Goal: Information Seeking & Learning: Understand process/instructions

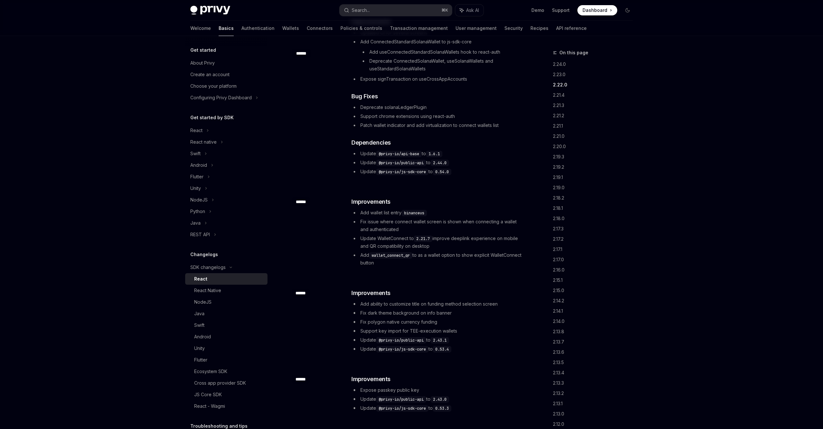
scroll to position [302, 0]
click at [453, 259] on div "​ ****** ​ Improvements Add wallet list entry binanceus Fix issue where connect…" at bounding box center [408, 230] width 232 height 91
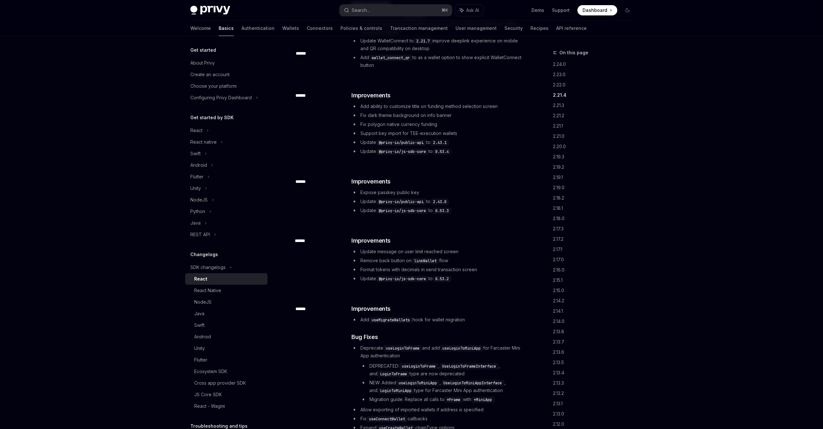
scroll to position [508, 0]
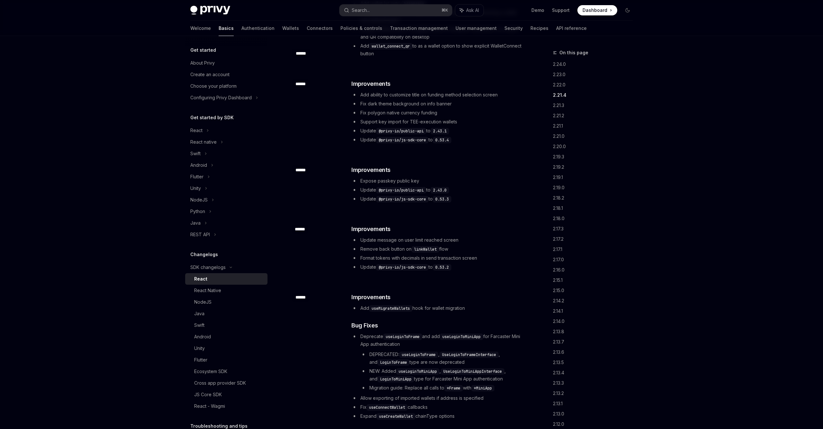
click at [477, 263] on li "Update @privy-io/js-sdk-core to 0.53.2" at bounding box center [436, 267] width 171 height 8
click at [480, 255] on ul "Update message on user limit reached screen Remove back button on linkWallet fl…" at bounding box center [436, 253] width 171 height 35
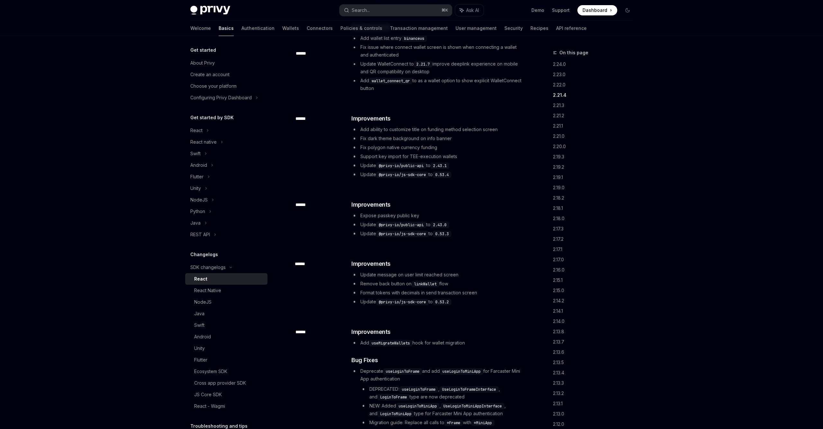
scroll to position [473, 0]
click at [479, 171] on li "Update @privy-io/js-sdk-core to 0.53.4" at bounding box center [436, 175] width 171 height 8
click at [469, 153] on li "Support key import for TEE-execution wallets" at bounding box center [436, 157] width 171 height 8
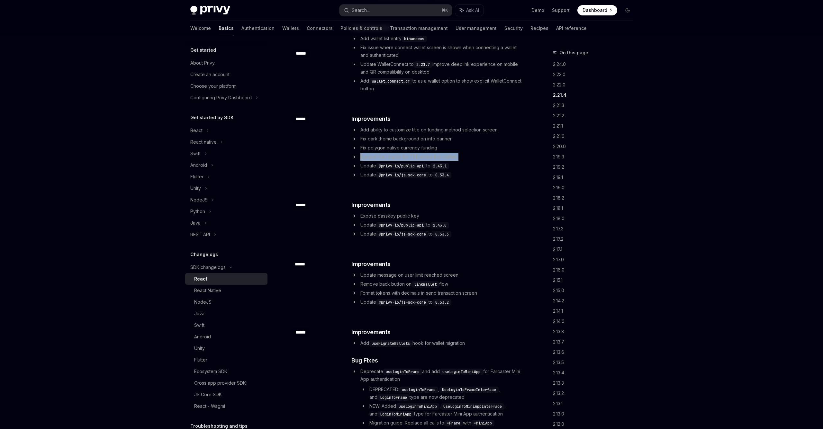
click at [469, 153] on li "Support key import for TEE-execution wallets" at bounding box center [436, 157] width 171 height 8
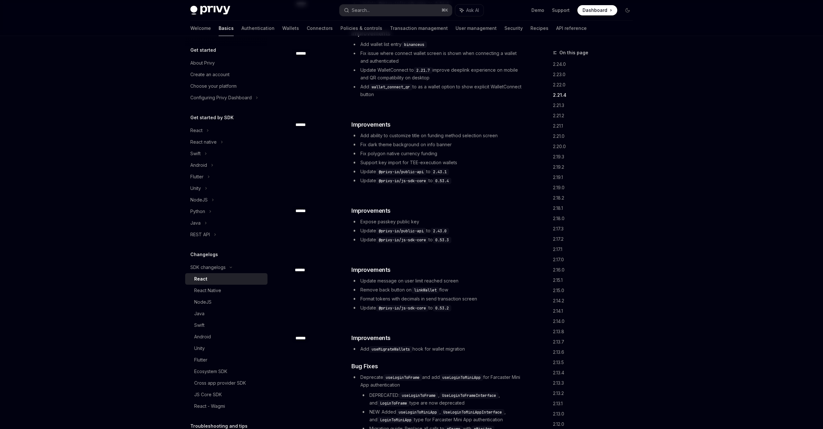
click at [469, 159] on li "Support key import for TEE-execution wallets" at bounding box center [436, 163] width 171 height 8
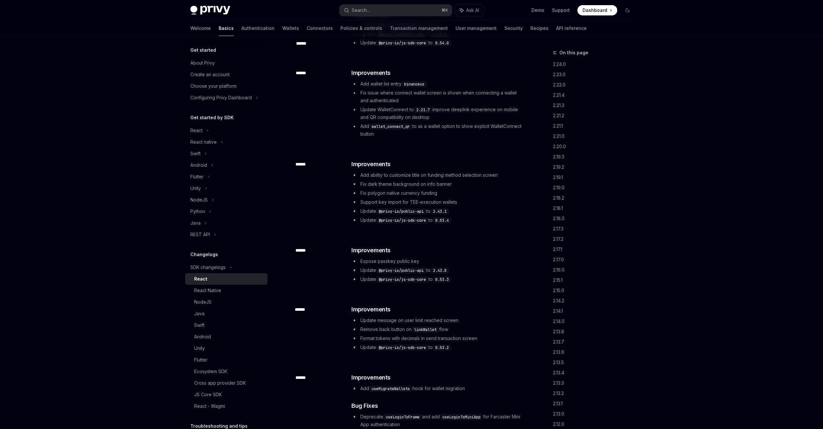
click at [469, 151] on div "​ ****** ​ Improvements Add ability to customize title on funding method select…" at bounding box center [408, 192] width 232 height 86
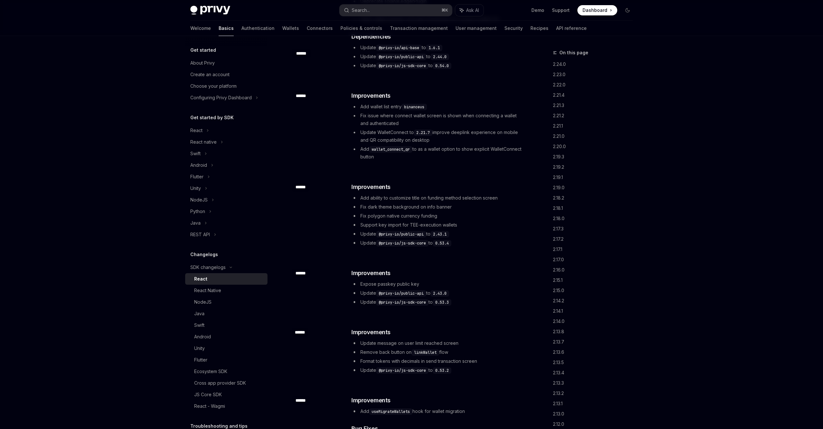
click at [469, 151] on li "Add wallet_connect_qr to as a wallet option to show explicit WalletConnect butt…" at bounding box center [436, 152] width 171 height 15
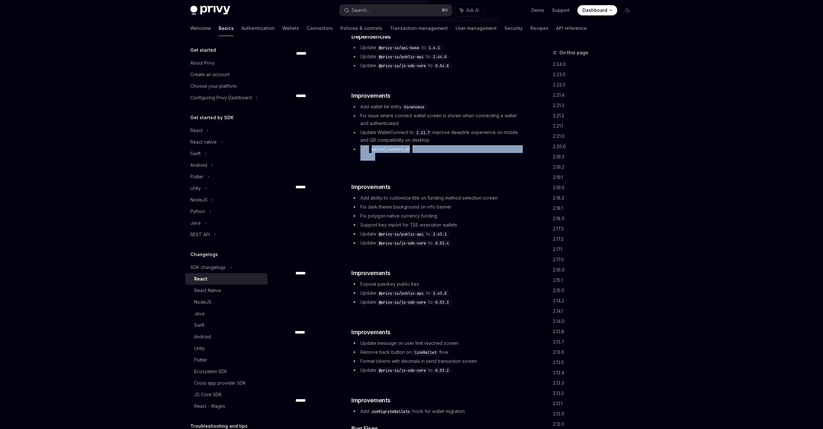
click at [469, 151] on li "Add wallet_connect_qr to as a wallet option to show explicit WalletConnect butt…" at bounding box center [436, 152] width 171 height 15
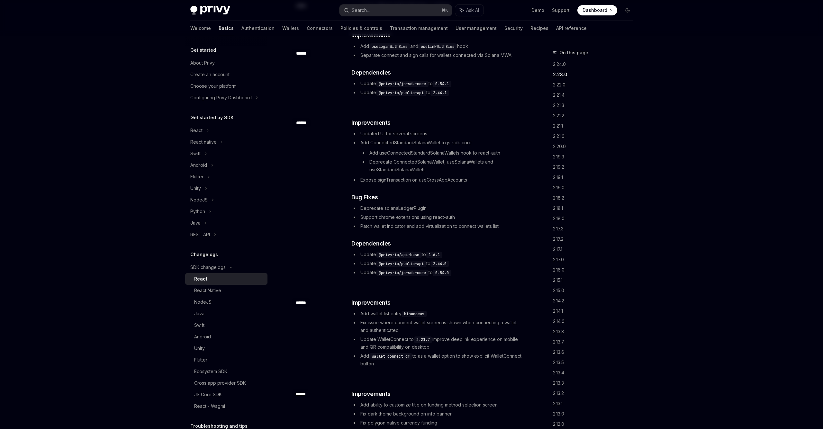
scroll to position [189, 0]
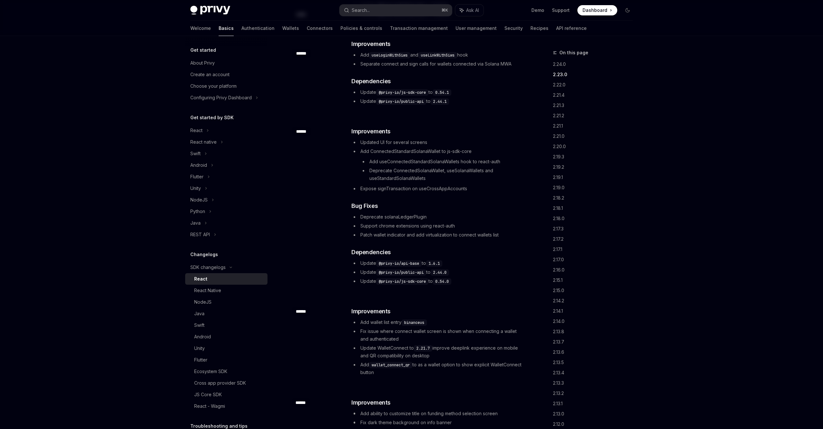
click at [442, 191] on div "​ Improvements Updated UI for several screens Add ConnectedStandardSolanaWallet…" at bounding box center [436, 206] width 171 height 158
click at [429, 213] on li "Deprecate solanaLedgerPlugin" at bounding box center [436, 217] width 171 height 8
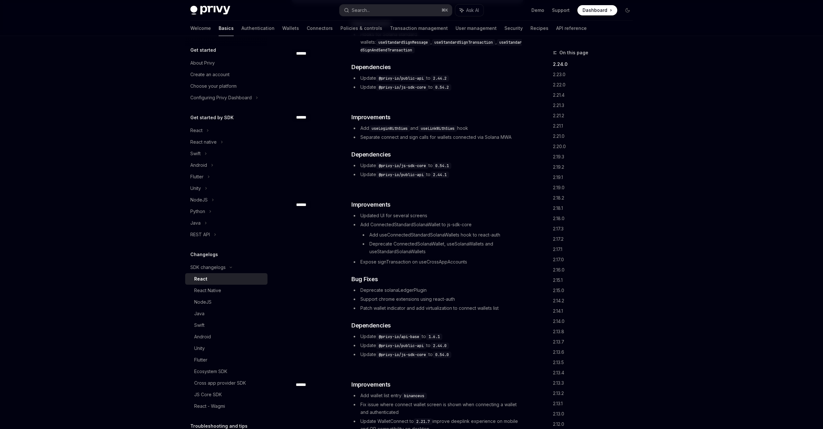
scroll to position [0, 0]
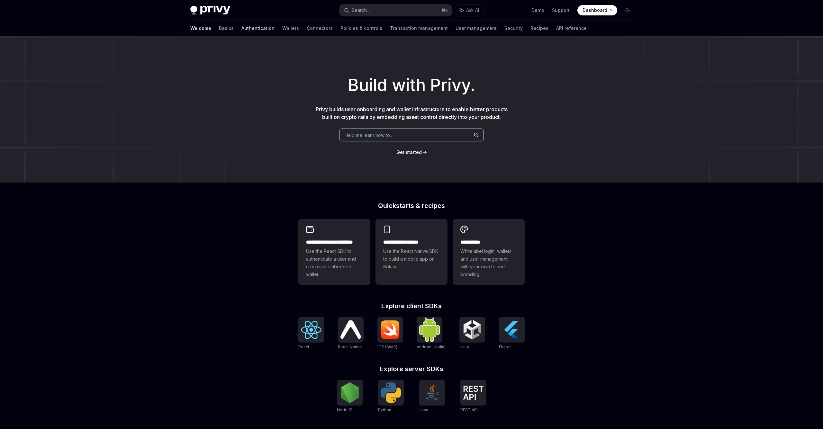
click at [241, 29] on link "Authentication" at bounding box center [257, 28] width 33 height 15
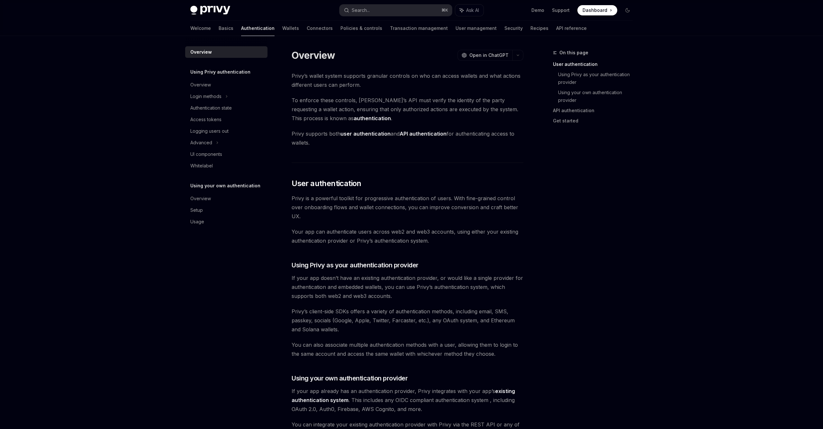
click at [189, 27] on div "Welcome Basics Authentication Wallets Connectors Policies & controls Transactio…" at bounding box center [411, 28] width 473 height 15
click at [219, 27] on link "Basics" at bounding box center [226, 28] width 15 height 15
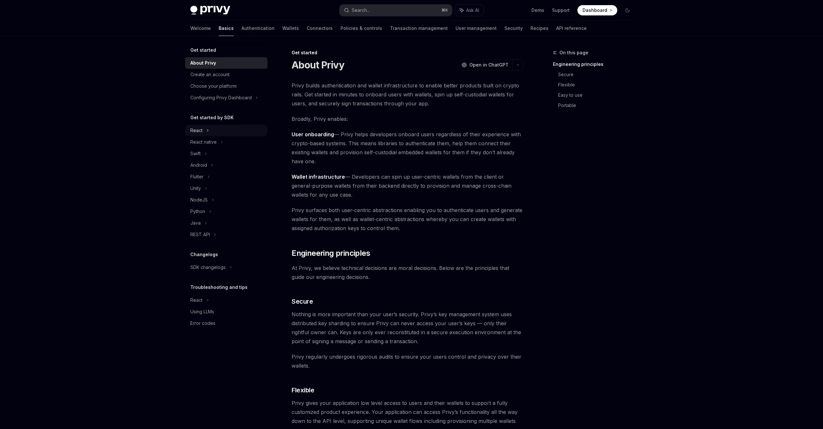
click at [237, 129] on div "React" at bounding box center [226, 131] width 82 height 12
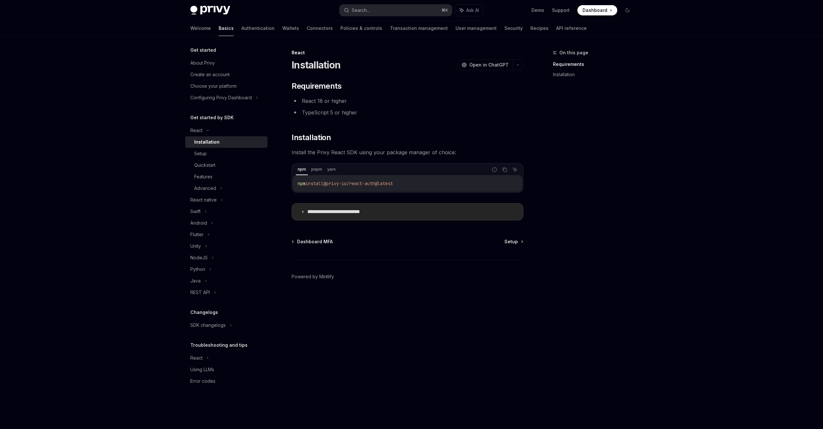
click at [326, 214] on p "**********" at bounding box center [343, 212] width 73 height 6
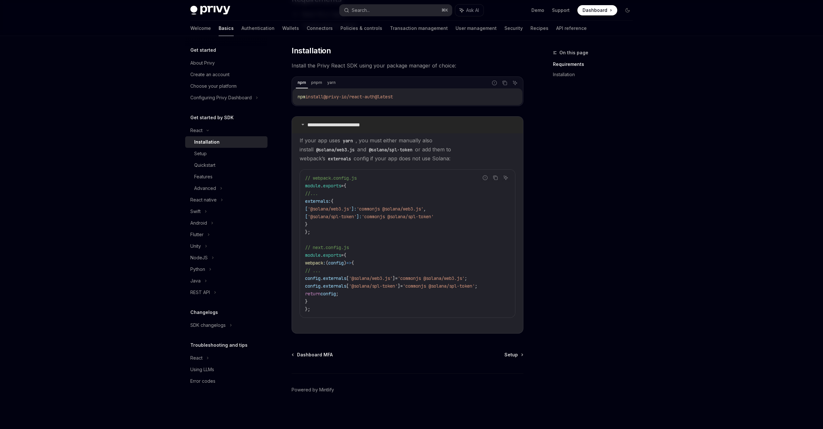
scroll to position [89, 0]
click at [235, 153] on div "Setup" at bounding box center [228, 154] width 69 height 8
type textarea "*"
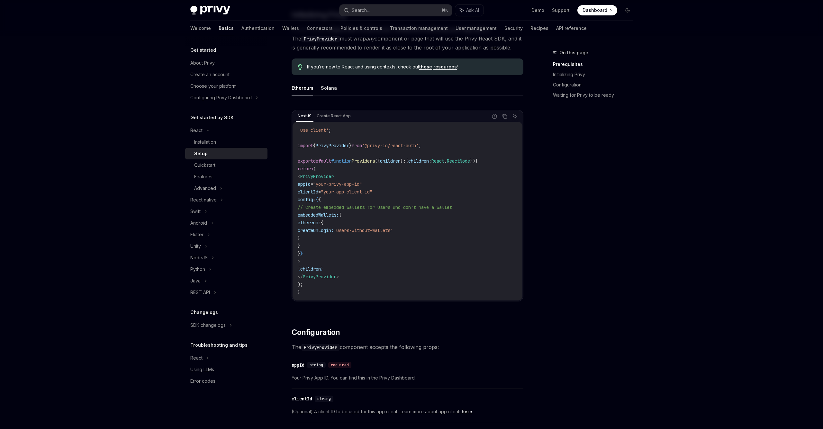
scroll to position [150, 0]
click at [380, 104] on div "NextJS Create React App Report incorrect code Copy Ask AI 'use client' ; import…" at bounding box center [408, 207] width 232 height 208
click at [633, 145] on div "On this page Prerequisites Initializing Privy Configuration Waiting for Privy t…" at bounding box center [589, 239] width 98 height 380
click at [420, 149] on code "'use client' ; import { PrivyProvider } from '@privy-io/react-auth' ; export de…" at bounding box center [408, 211] width 220 height 170
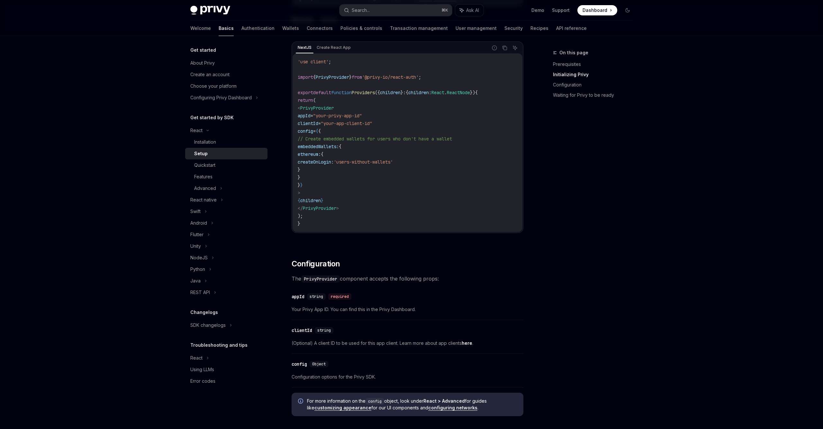
scroll to position [219, 0]
click at [718, 0] on div at bounding box center [411, 18] width 823 height 36
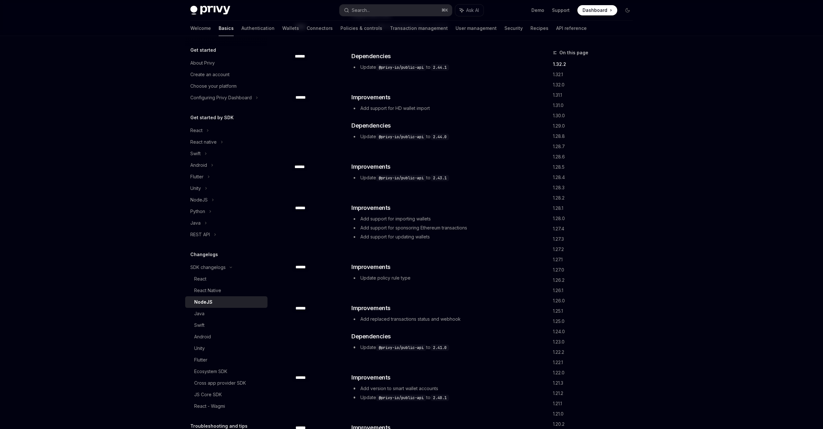
scroll to position [98, 0]
click at [473, 133] on li "Update @privy-io/public-api to 2.44.0" at bounding box center [436, 135] width 171 height 8
click at [406, 215] on li "Add support for importing wallets" at bounding box center [436, 217] width 171 height 8
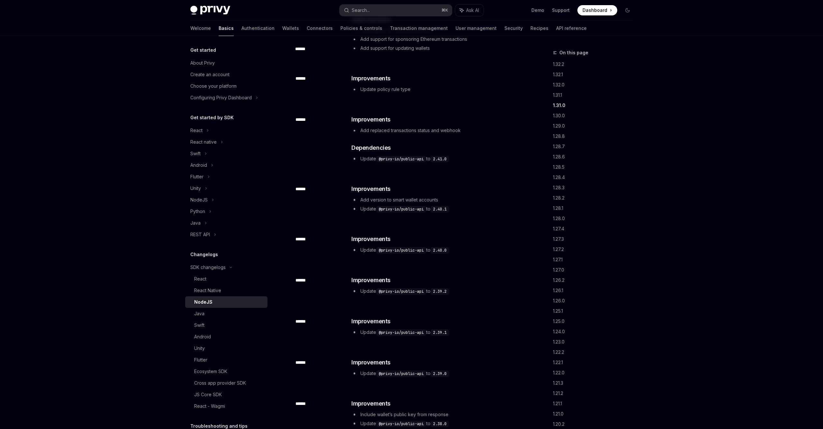
scroll to position [285, 0]
click at [406, 215] on div "​ ****** ​ Improvements Add version to smart wallet accounts Update @privy-io/p…" at bounding box center [408, 199] width 232 height 50
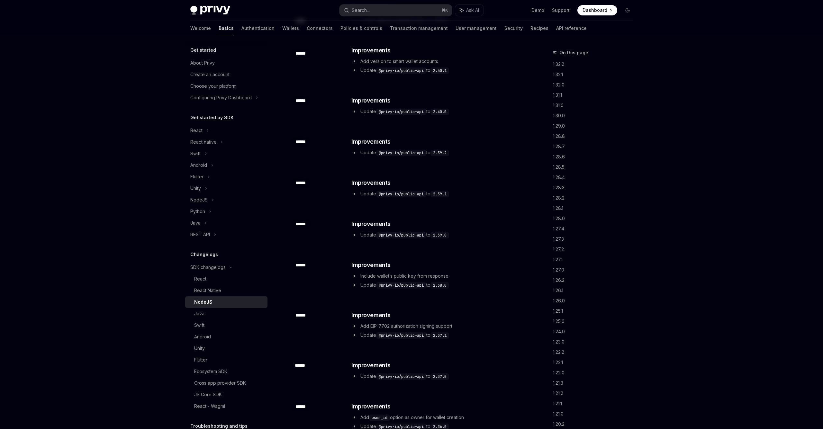
scroll to position [428, 0]
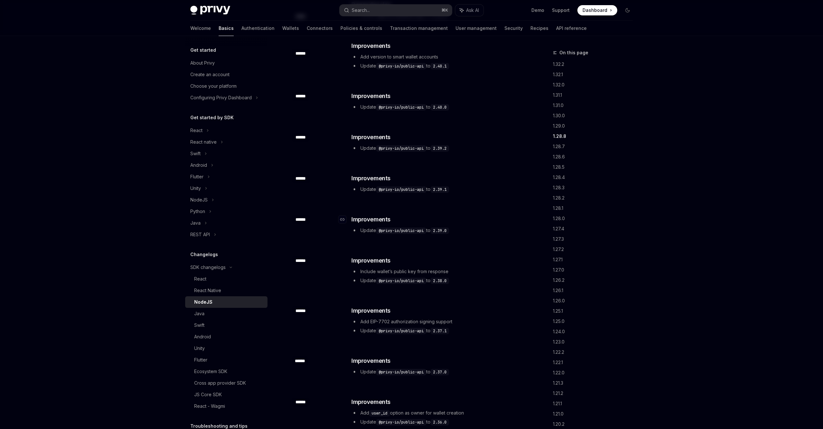
click at [406, 215] on h3 "​ Improvements" at bounding box center [436, 219] width 171 height 9
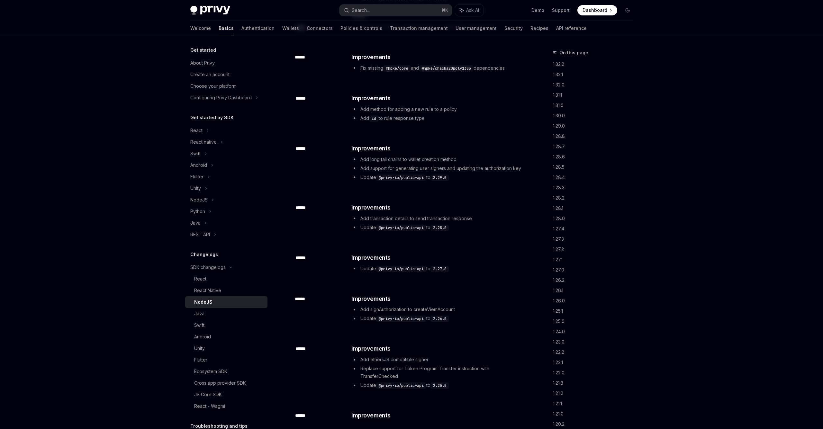
scroll to position [1217, 0]
click at [415, 215] on li "Add transaction details to send transaction response" at bounding box center [436, 218] width 171 height 8
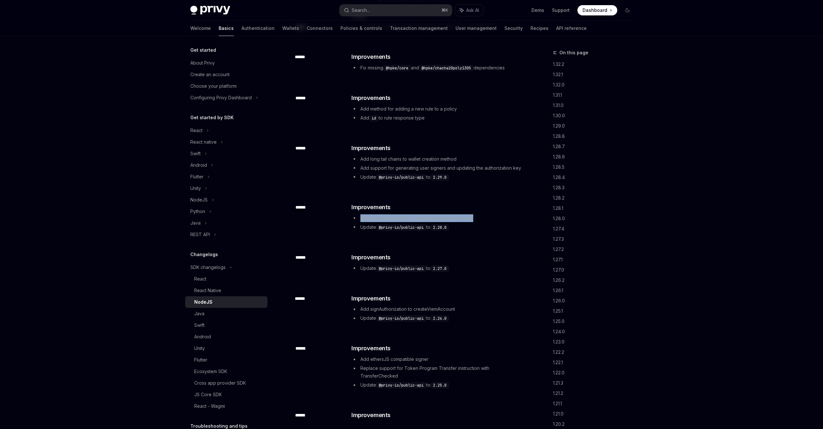
click at [415, 215] on li "Add transaction details to send transaction response" at bounding box center [436, 218] width 171 height 8
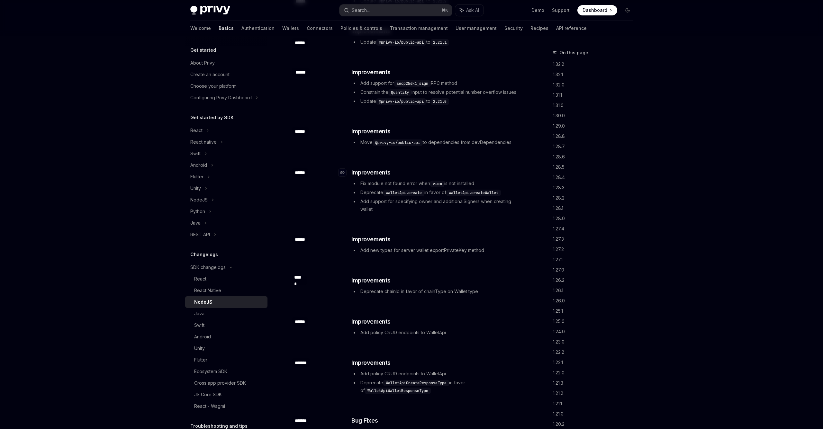
scroll to position [1879, 0]
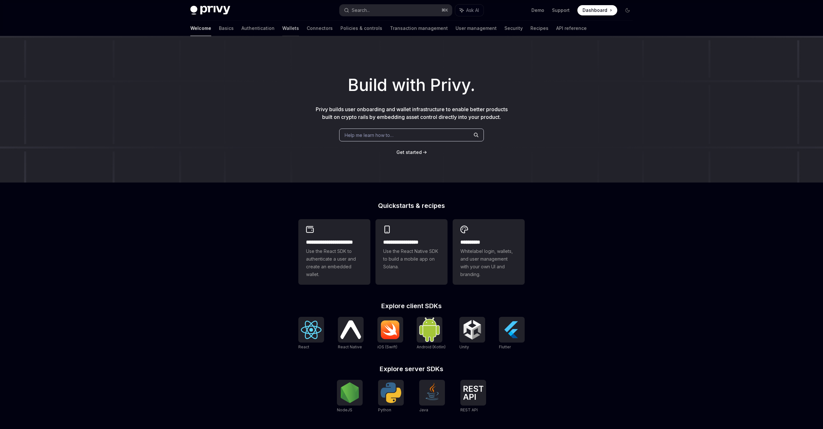
click at [282, 31] on link "Wallets" at bounding box center [290, 28] width 17 height 15
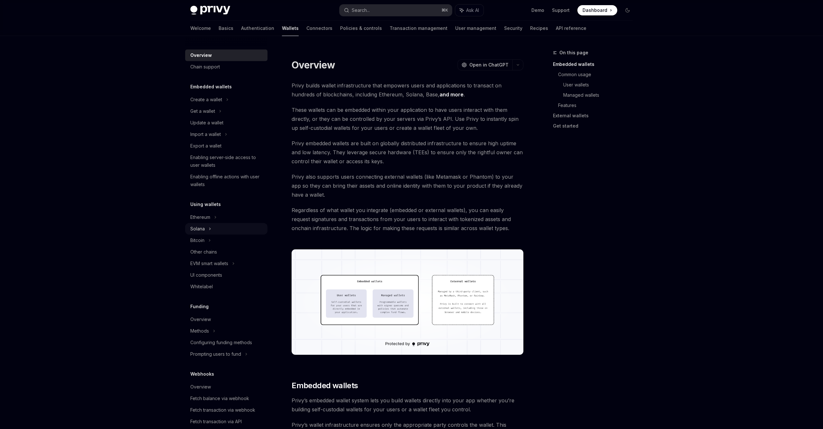
click at [228, 229] on div "Solana" at bounding box center [226, 229] width 82 height 12
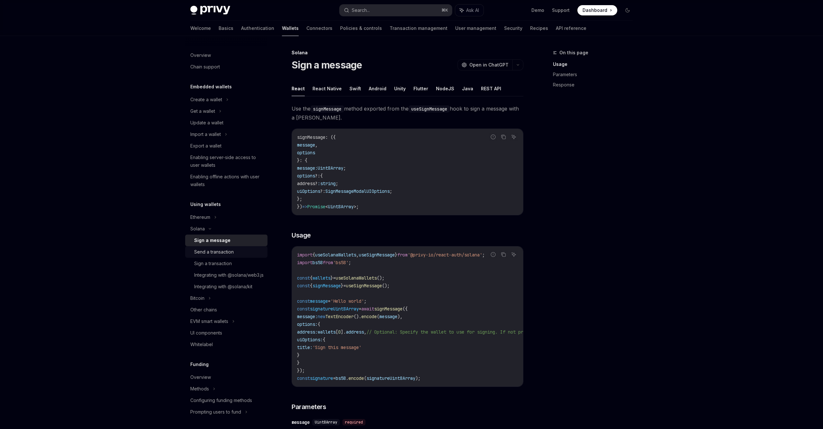
click at [236, 252] on div "Send a transaction" at bounding box center [228, 252] width 69 height 8
type textarea "*"
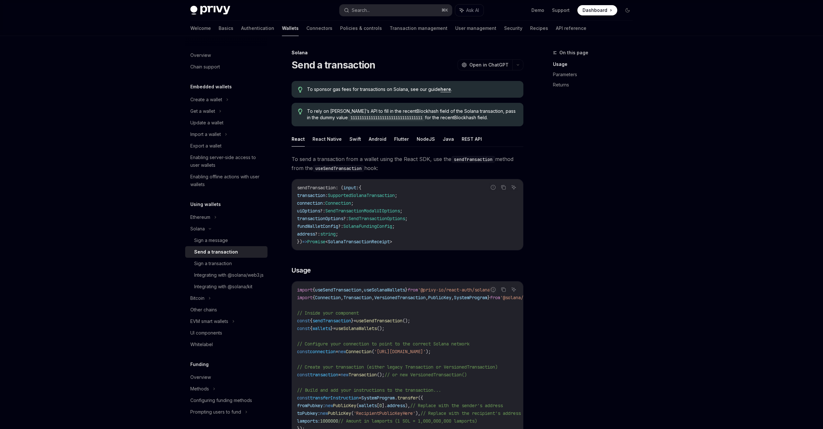
click at [396, 168] on span "To send a transaction from a wallet using the React SDK, use the sendTransactio…" at bounding box center [408, 164] width 232 height 18
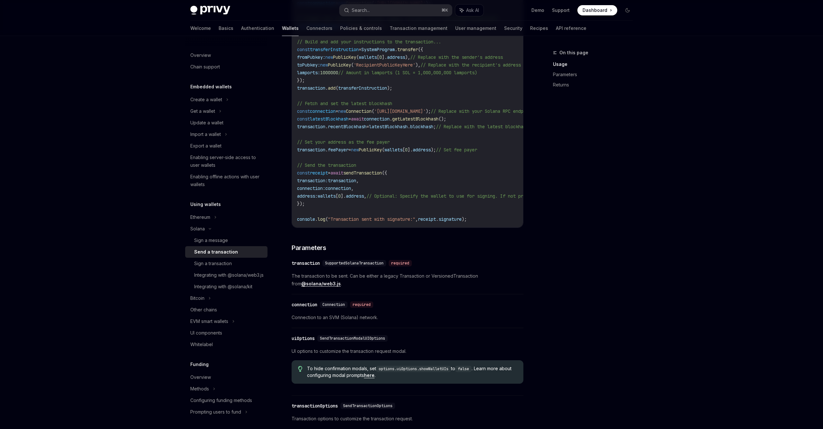
scroll to position [349, 0]
click at [432, 303] on div "​ connection Connection required" at bounding box center [404, 304] width 225 height 8
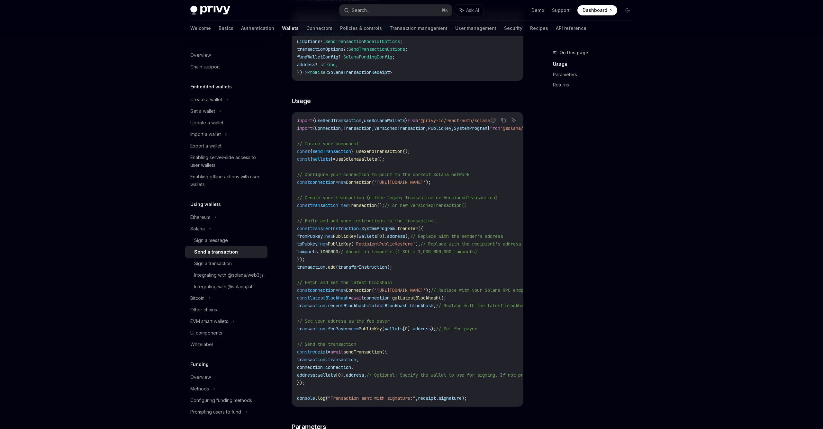
scroll to position [169, 0]
